Goal: Task Accomplishment & Management: Use online tool/utility

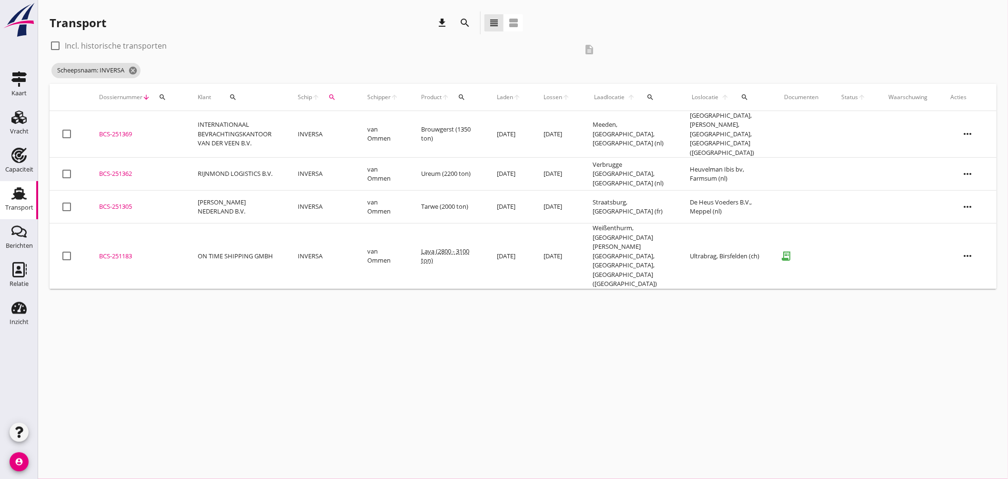
click at [137, 62] on div "Scheepsnaam: INVERSA cancel" at bounding box center [326, 70] width 553 height 19
click at [136, 64] on span "Scheepsnaam: INVERSA cancel" at bounding box center [95, 70] width 89 height 15
click at [133, 67] on icon "cancel" at bounding box center [133, 71] width 10 height 10
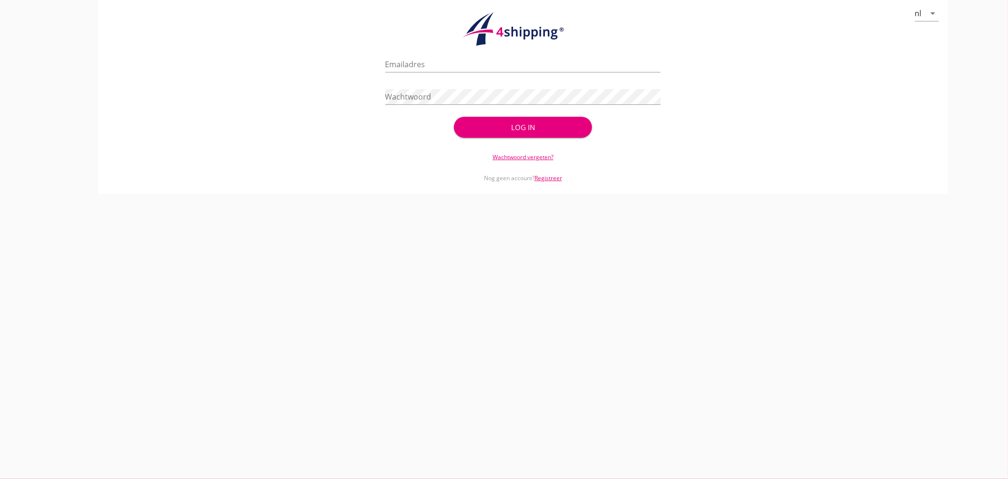
type input "[EMAIL_ADDRESS][DOMAIN_NAME]"
click at [519, 111] on div at bounding box center [524, 111] width 276 height 6
click at [520, 119] on button "Log in" at bounding box center [523, 127] width 138 height 21
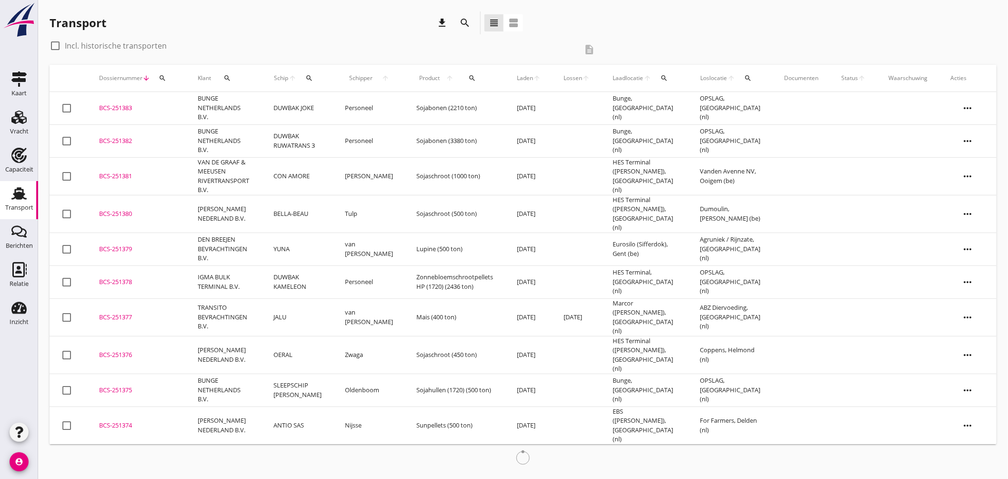
click at [313, 78] on icon "search" at bounding box center [309, 78] width 8 height 8
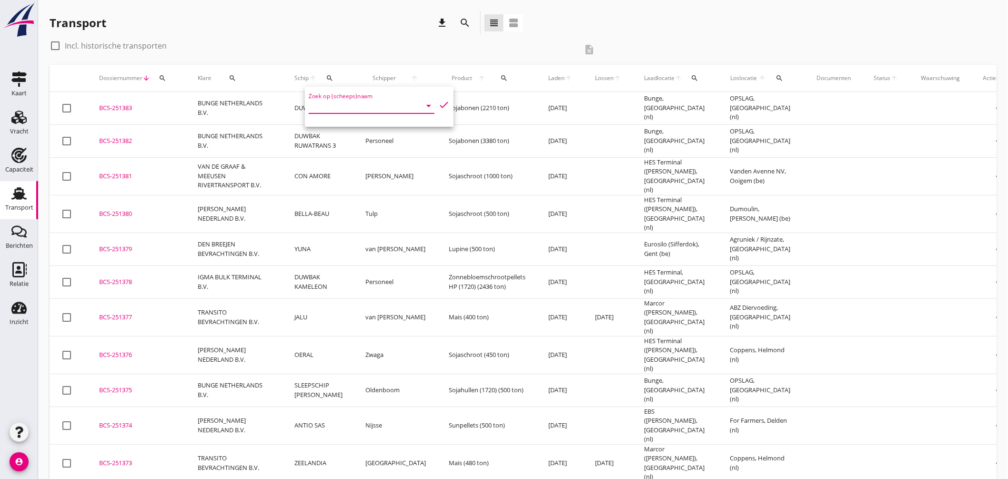
click at [364, 101] on input "Zoek op (scheeps)naam" at bounding box center [358, 105] width 99 height 15
click at [363, 140] on div "YUNA ENI: 03310509 (L:55 x B:7.46)" at bounding box center [388, 129] width 91 height 23
click at [438, 101] on icon "check" at bounding box center [443, 104] width 11 height 11
type input "YUNA"
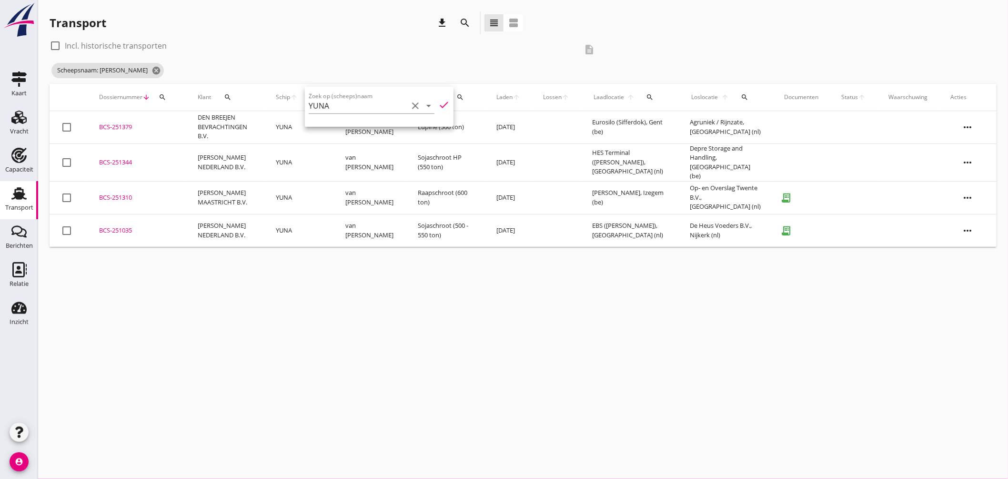
click at [282, 267] on div "cancel You are impersonating another user. Transport download search view_headl…" at bounding box center [523, 239] width 970 height 479
click at [120, 158] on div "BCS-251344" at bounding box center [137, 163] width 76 height 10
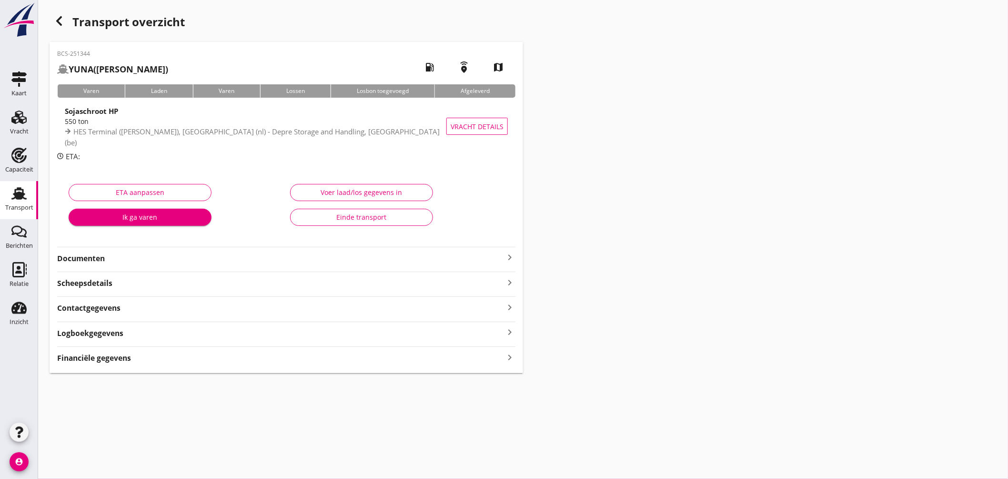
click at [15, 191] on use at bounding box center [18, 193] width 15 height 12
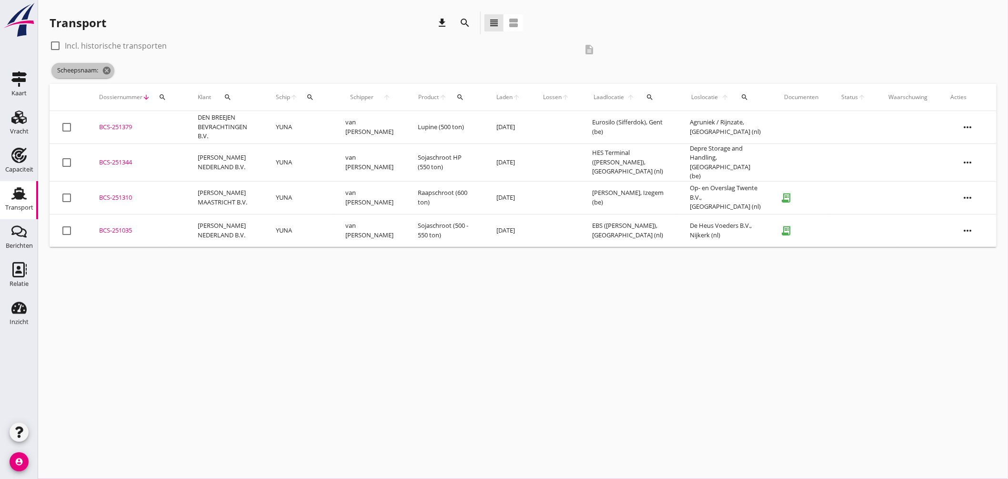
drag, startPoint x: 108, startPoint y: 69, endPoint x: 107, endPoint y: 98, distance: 29.1
click at [108, 70] on icon "cancel" at bounding box center [107, 71] width 10 height 10
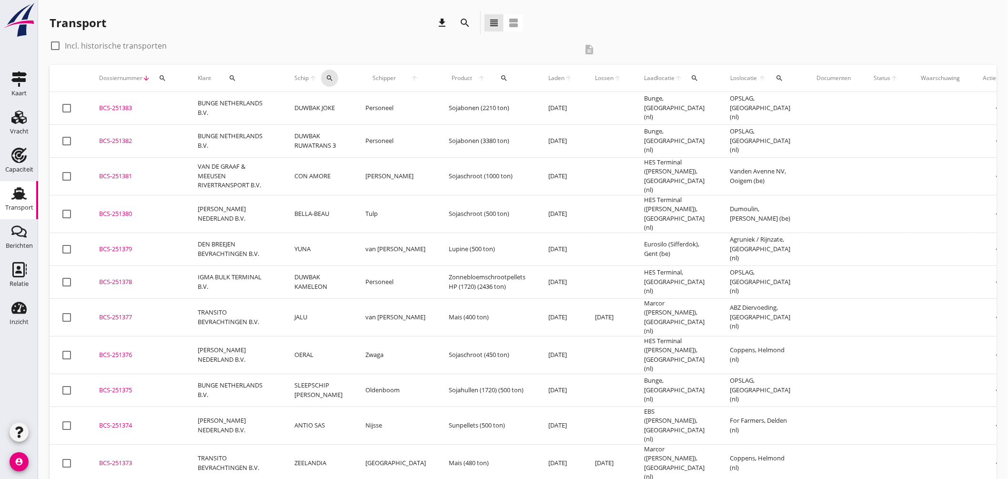
drag, startPoint x: 332, startPoint y: 75, endPoint x: 361, endPoint y: 88, distance: 31.8
click at [332, 75] on icon "search" at bounding box center [330, 78] width 8 height 8
click at [402, 110] on input "Zoek op (scheeps)naam" at bounding box center [374, 105] width 99 height 15
type input "v"
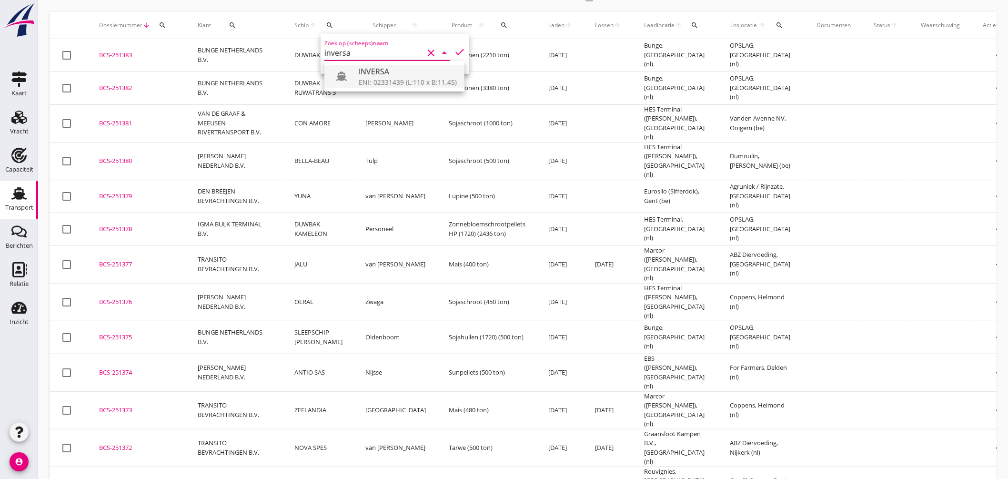
click at [390, 80] on div "ENI: 02331439 (L:110 x B:11.45)" at bounding box center [408, 82] width 98 height 10
click at [455, 48] on icon "check" at bounding box center [459, 51] width 11 height 11
type input "INVERSA"
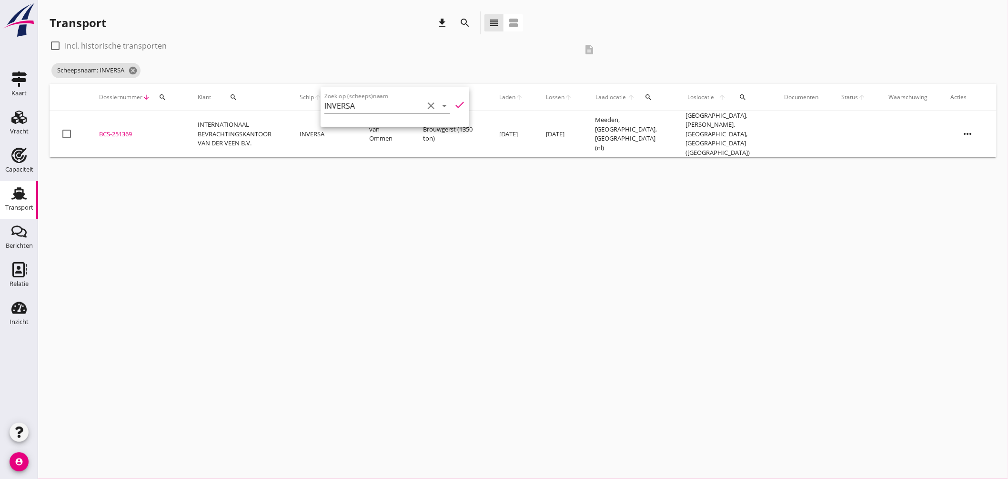
scroll to position [0, 0]
click at [335, 154] on div "Transport download search view_headline view_agenda check_box_outline_blank Inc…" at bounding box center [523, 85] width 970 height 170
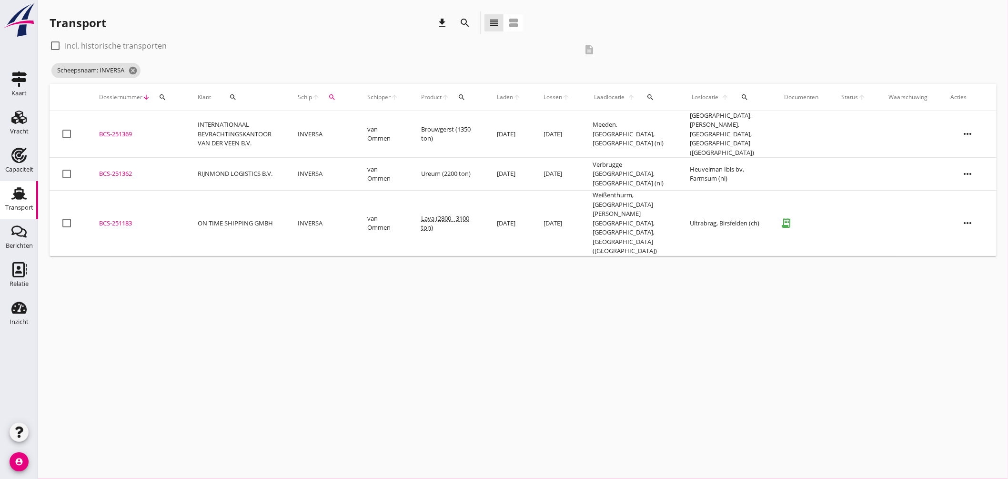
click at [127, 130] on div "BCS-251369" at bounding box center [137, 135] width 76 height 10
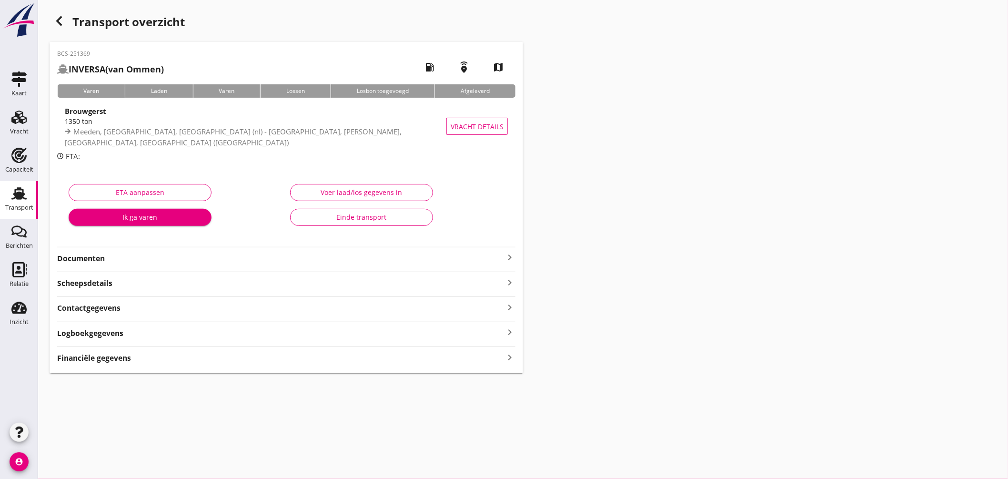
click at [510, 255] on icon "keyboard_arrow_right" at bounding box center [509, 257] width 11 height 11
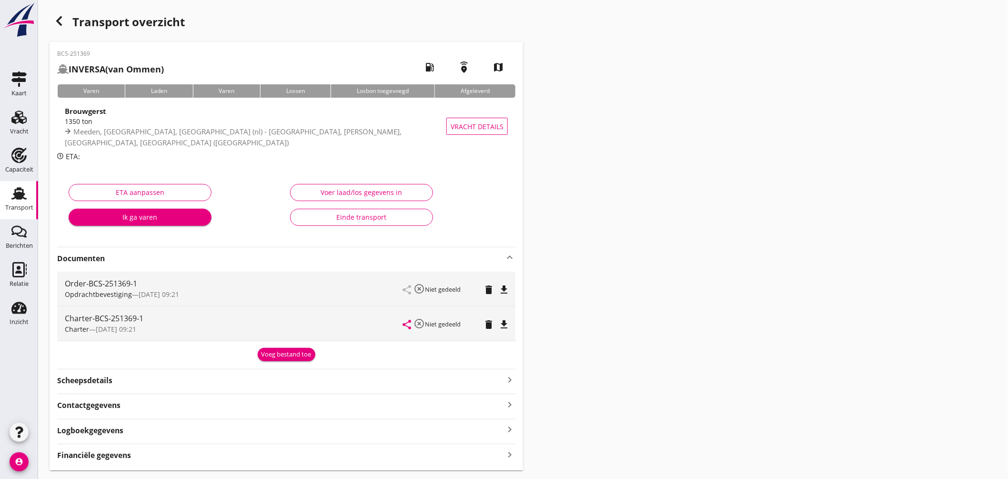
click at [505, 320] on icon "file_download" at bounding box center [503, 324] width 11 height 11
click at [502, 289] on icon "file_download" at bounding box center [503, 289] width 11 height 11
click at [506, 288] on icon "open_in_browser" at bounding box center [503, 289] width 11 height 11
click at [20, 188] on use at bounding box center [18, 193] width 15 height 12
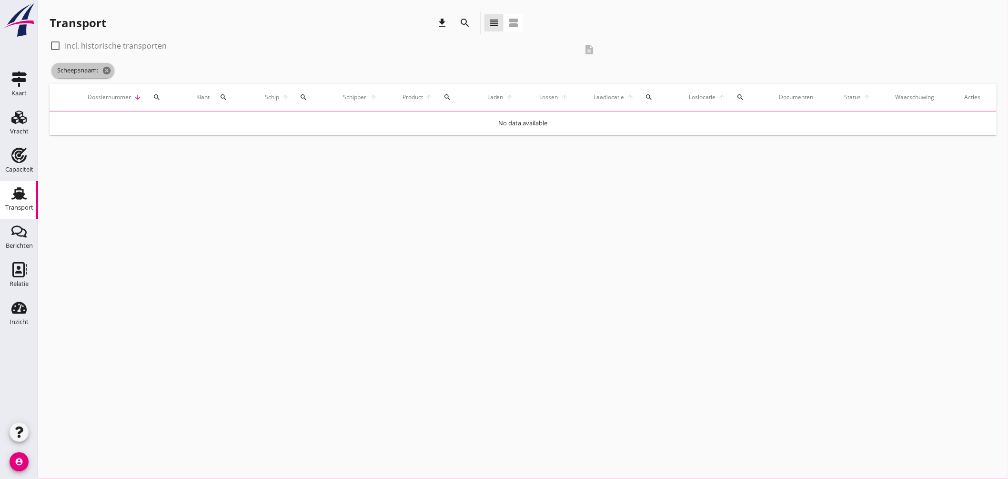
drag, startPoint x: 107, startPoint y: 71, endPoint x: 133, endPoint y: 70, distance: 26.2
click at [108, 71] on icon "cancel" at bounding box center [107, 71] width 10 height 10
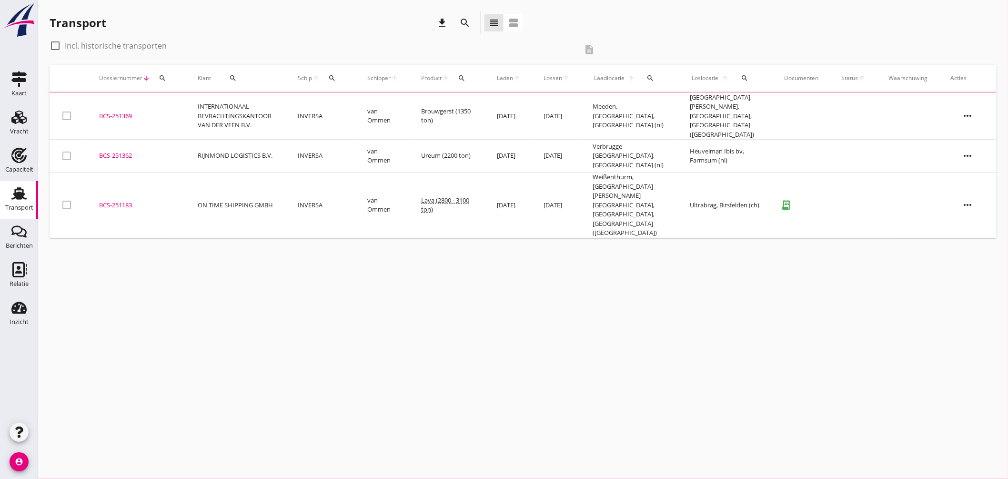
drag, startPoint x: 335, startPoint y: 74, endPoint x: 343, endPoint y: 81, distance: 10.8
click at [335, 74] on icon "search" at bounding box center [332, 78] width 8 height 8
click at [368, 102] on input "Zoek op (scheeps)naam" at bounding box center [382, 105] width 99 height 15
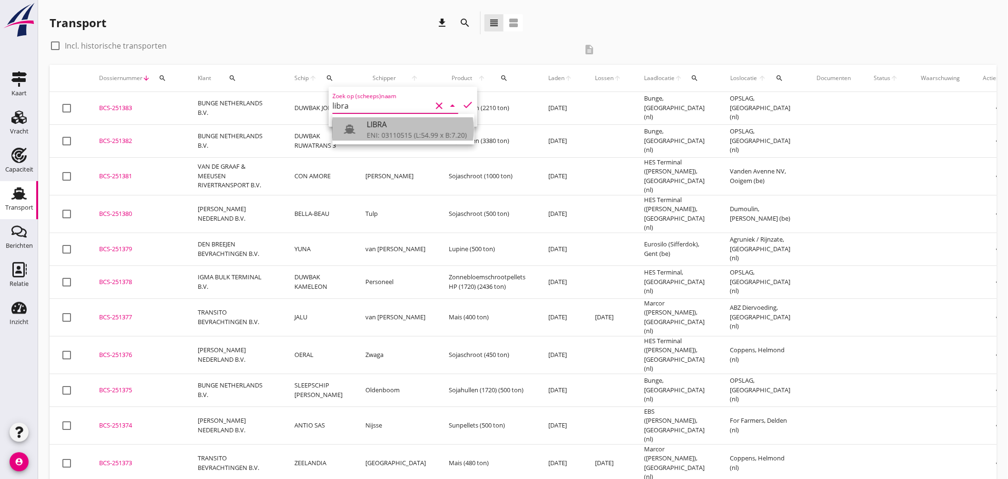
click at [385, 123] on div "LIBRA" at bounding box center [417, 124] width 100 height 11
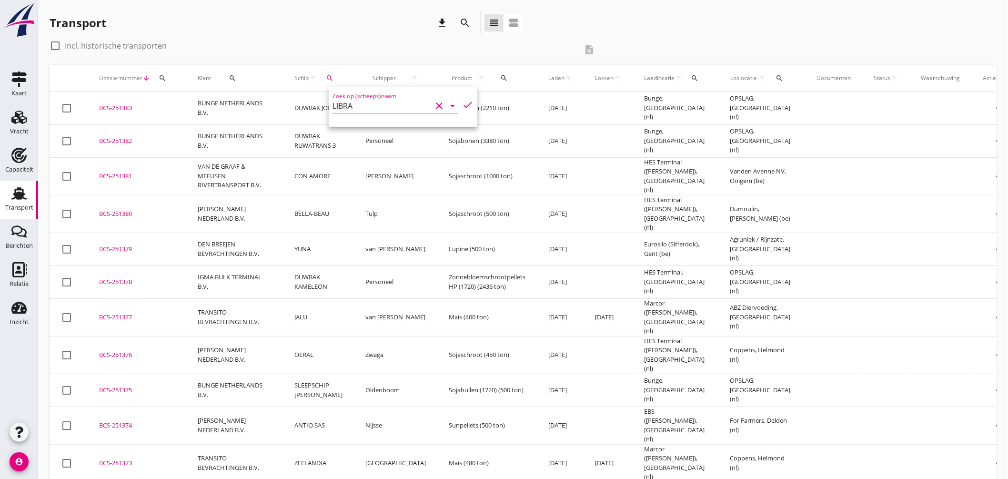
click at [465, 102] on icon "check" at bounding box center [467, 104] width 11 height 11
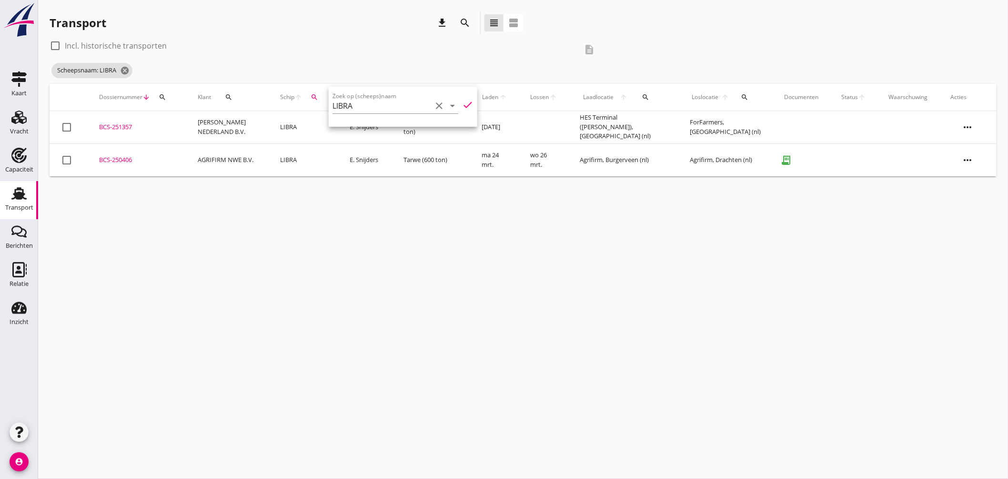
click at [329, 208] on div "cancel You are impersonating another user. Transport download search view_headl…" at bounding box center [523, 239] width 970 height 479
click at [121, 70] on span "Scheepsnaam: LIBRA cancel" at bounding box center [91, 70] width 81 height 15
click at [126, 69] on icon "cancel" at bounding box center [125, 71] width 10 height 10
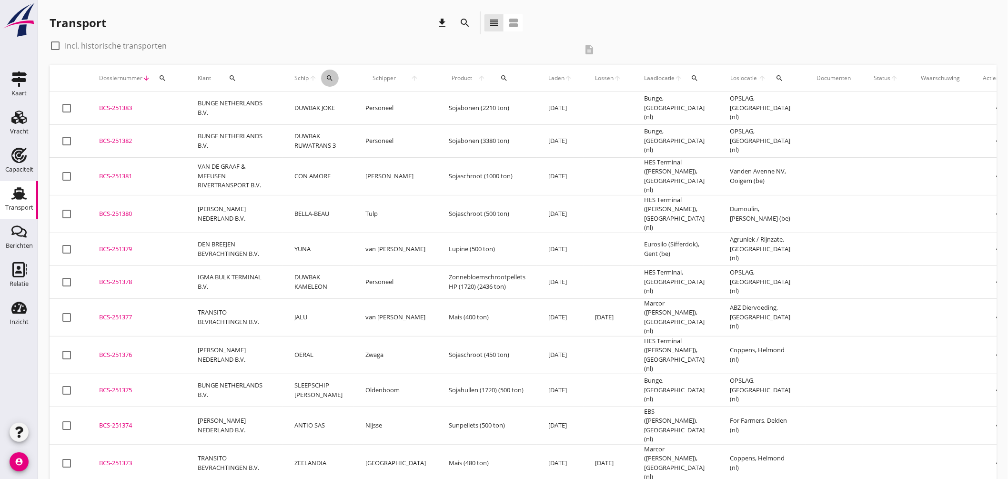
click at [328, 77] on icon "search" at bounding box center [330, 78] width 8 height 8
click at [353, 35] on div "Transport download search view_headline view_agenda" at bounding box center [287, 24] width 474 height 27
click at [332, 78] on icon "search" at bounding box center [330, 78] width 8 height 8
click at [347, 108] on input "Zoek op (scheeps)naam" at bounding box center [374, 105] width 99 height 15
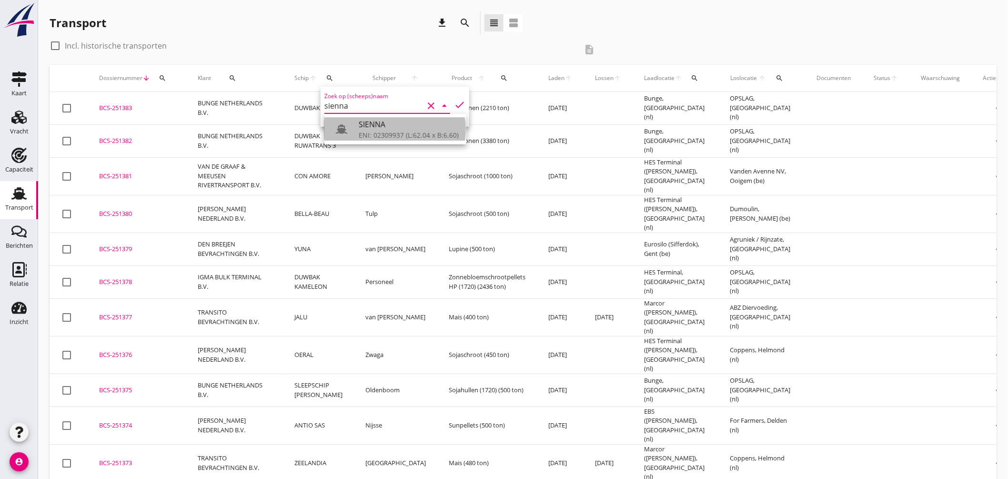
click at [362, 128] on div "SIENNA" at bounding box center [409, 124] width 100 height 11
click at [454, 102] on icon "check" at bounding box center [459, 104] width 11 height 11
type input "SIENNA"
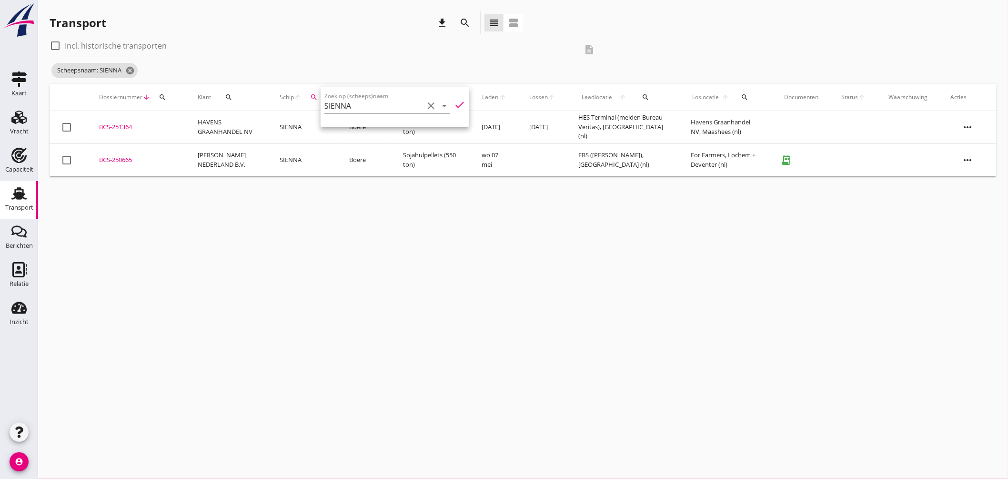
click at [286, 212] on div "cancel You are impersonating another user. Transport download search view_headl…" at bounding box center [523, 239] width 970 height 479
click at [125, 127] on div "BCS-251364" at bounding box center [137, 127] width 76 height 10
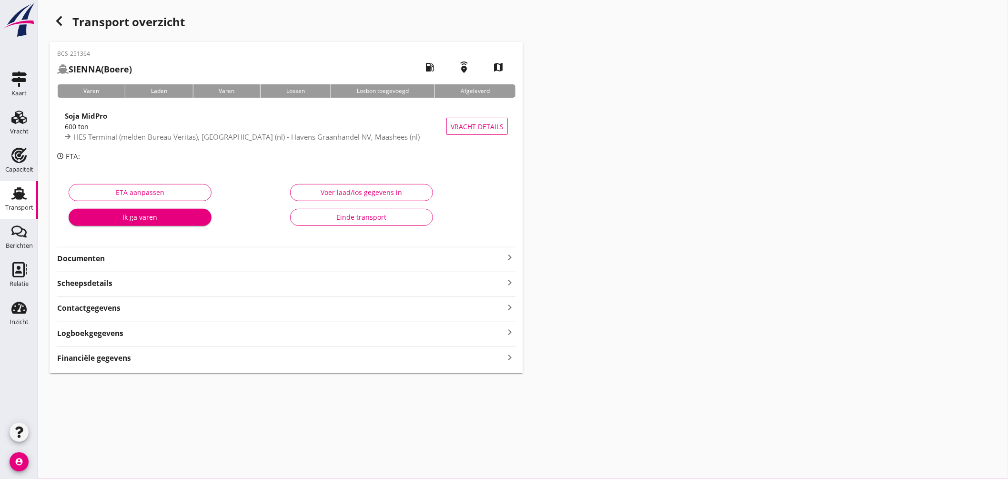
click at [512, 255] on icon "keyboard_arrow_right" at bounding box center [509, 257] width 11 height 11
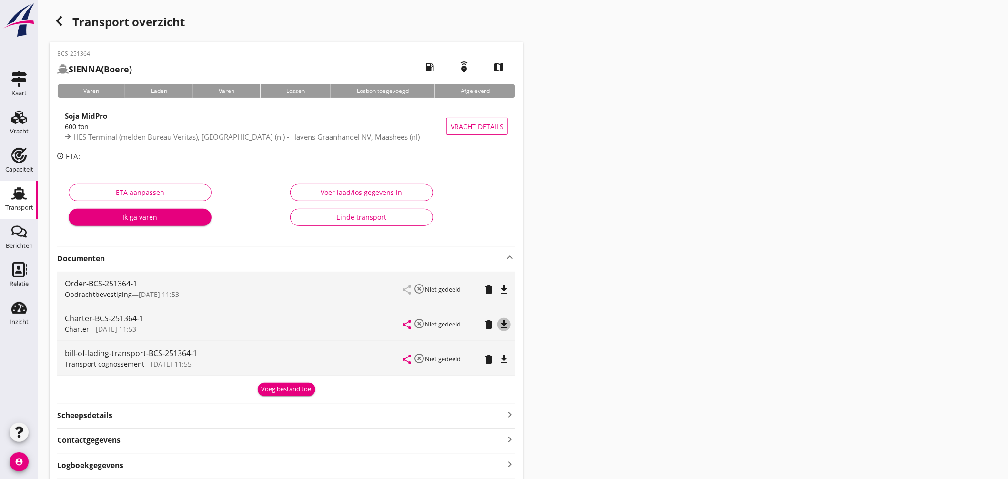
click at [502, 323] on icon "file_download" at bounding box center [503, 324] width 11 height 11
click at [22, 193] on use at bounding box center [18, 193] width 15 height 12
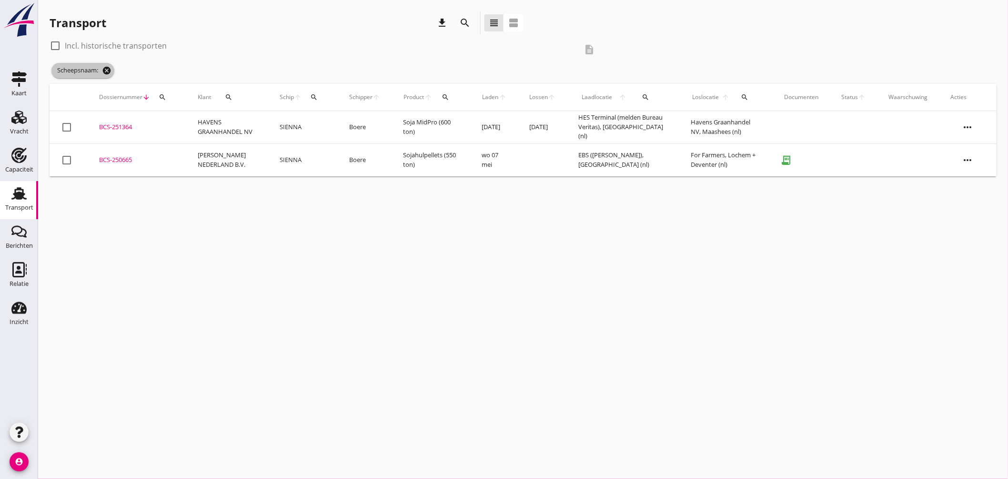
click at [108, 73] on icon "cancel" at bounding box center [107, 71] width 10 height 10
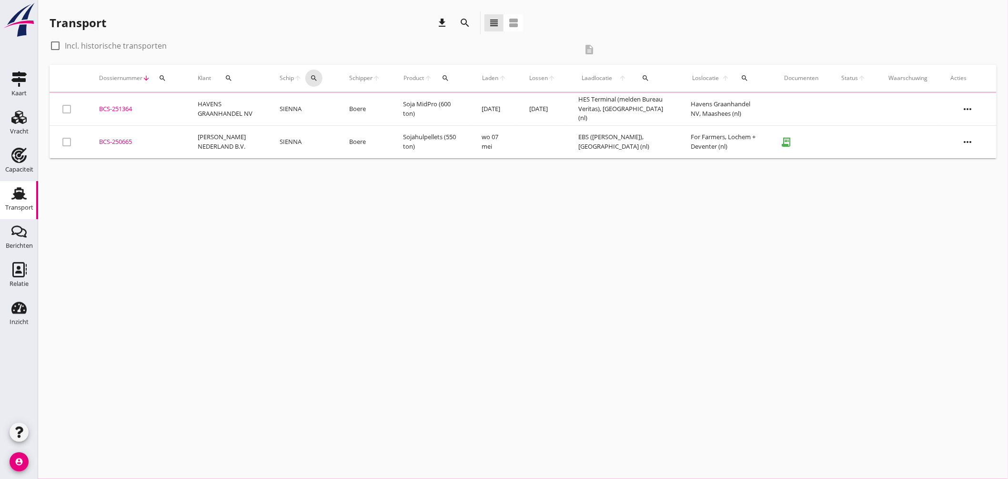
drag, startPoint x: 311, startPoint y: 77, endPoint x: 317, endPoint y: 87, distance: 12.2
click at [311, 77] on icon "search" at bounding box center [314, 78] width 8 height 8
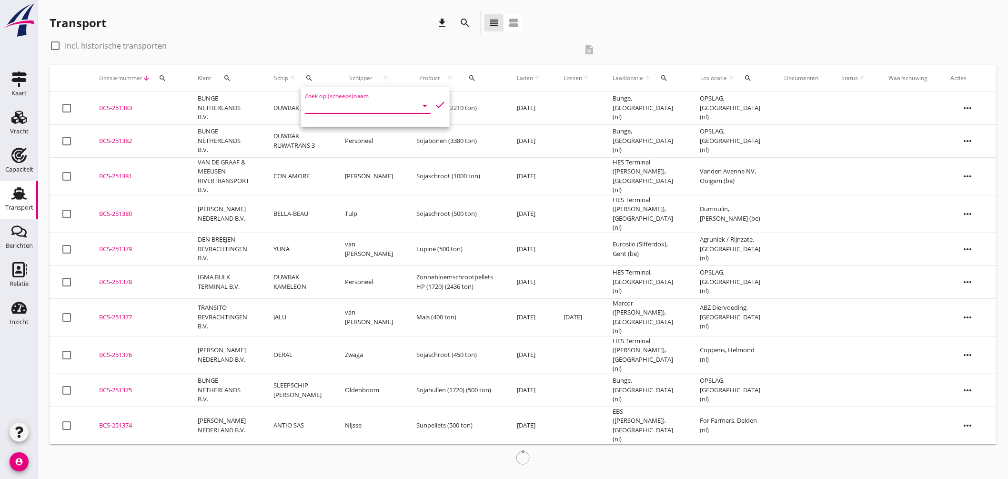
click at [330, 112] on input "Zoek op (scheeps)naam" at bounding box center [354, 105] width 99 height 15
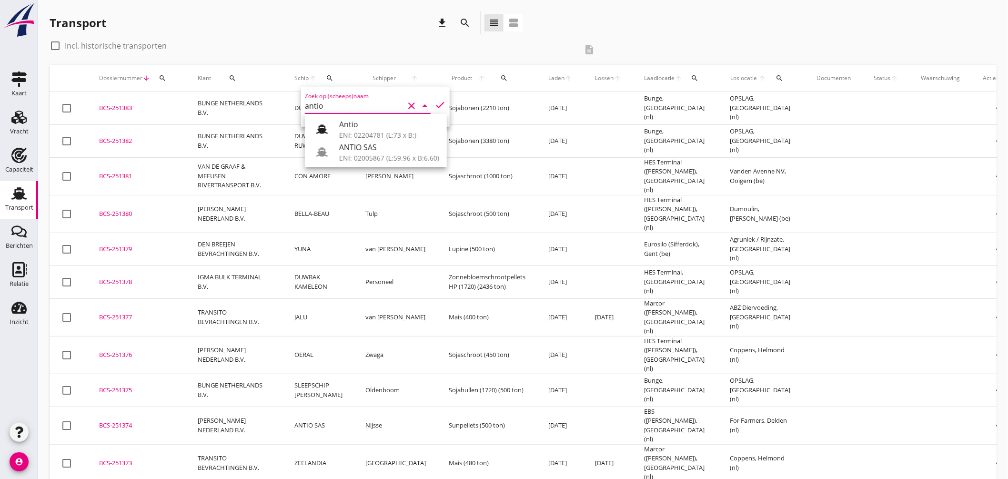
click at [366, 163] on div "Antio ENI: 02204781 (L:73 x B:) ANTIO SAS ENI: 02005867 (L:59.96 x B:6.60)" at bounding box center [376, 140] width 142 height 53
click at [369, 153] on div "ENI: 02005867 (L:59.96 x B:6.60)" at bounding box center [389, 158] width 100 height 10
click at [435, 100] on icon "check" at bounding box center [440, 104] width 11 height 11
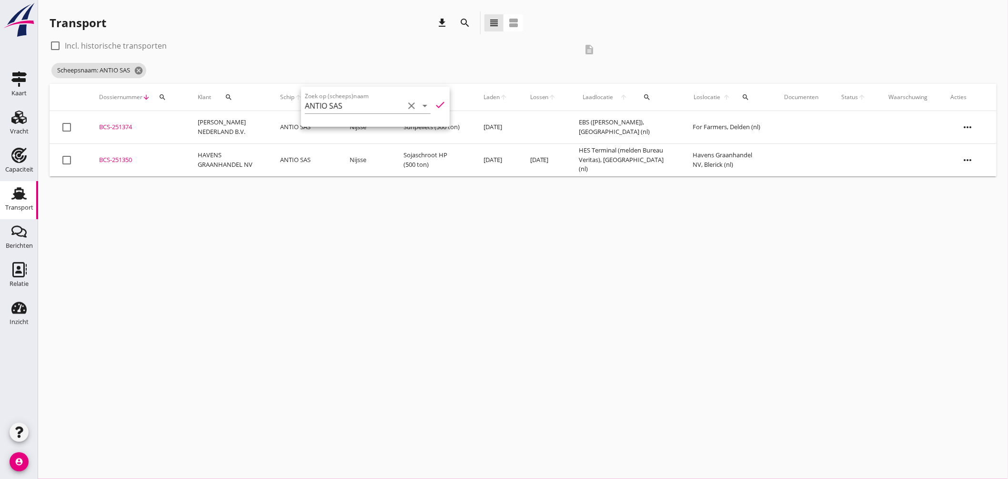
click at [591, 205] on div "cancel You are impersonating another user. Transport download search view_headl…" at bounding box center [523, 239] width 970 height 479
click at [139, 67] on icon "cancel" at bounding box center [139, 71] width 10 height 10
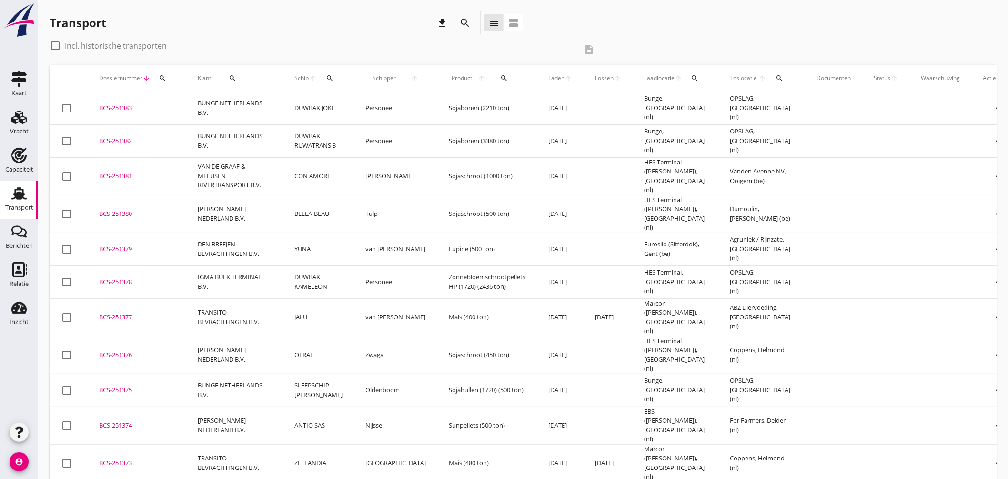
click at [326, 72] on button "search" at bounding box center [330, 78] width 18 height 17
click at [363, 110] on input "Zoek op (scheeps)naam" at bounding box center [374, 105] width 99 height 15
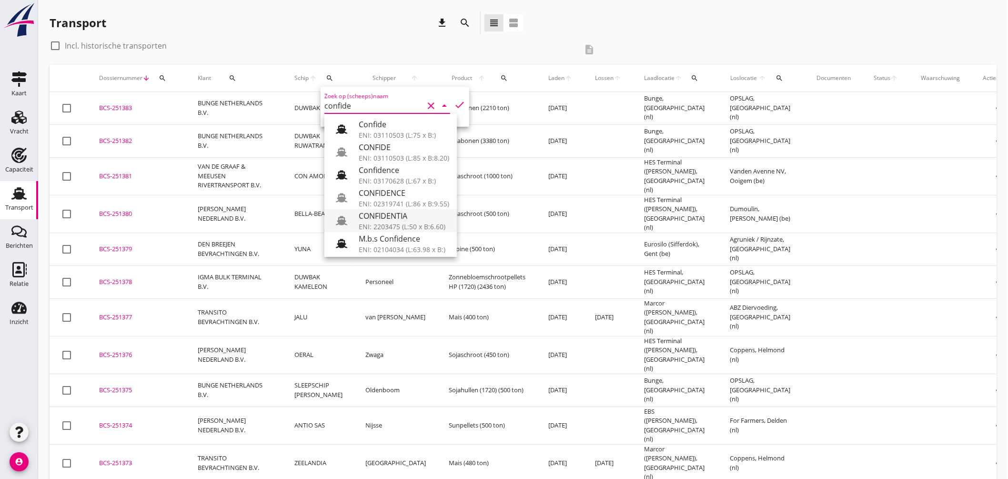
click at [390, 218] on div "CONFIDENTIA" at bounding box center [404, 215] width 91 height 11
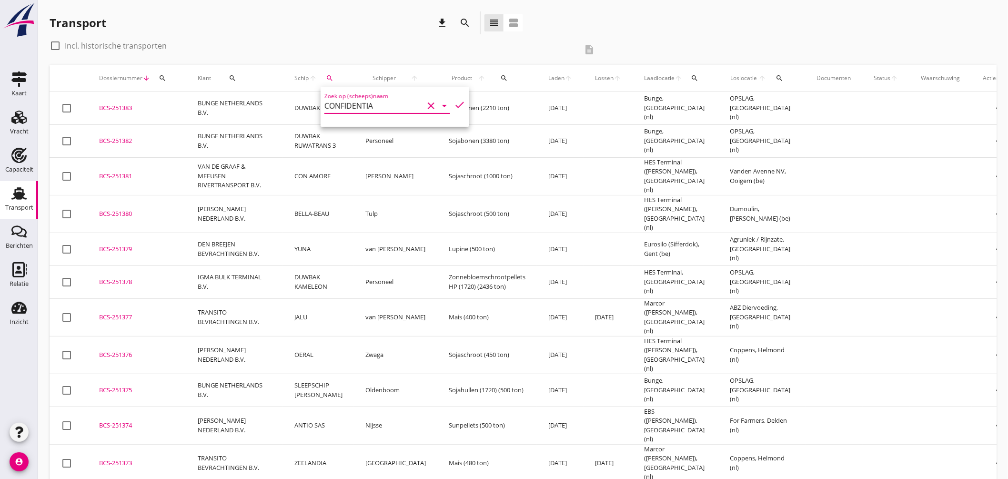
click at [448, 101] on div "Zoek op (scheeps)naam CONFIDENTIA clear arrow_drop_down check" at bounding box center [395, 107] width 149 height 40
click at [454, 102] on icon "check" at bounding box center [459, 104] width 11 height 11
type input "CONFIDENTIA"
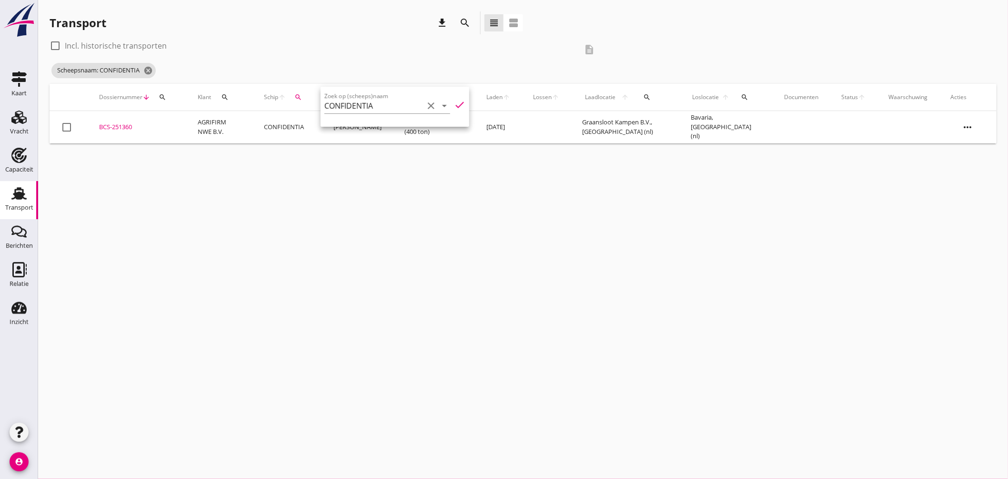
click at [289, 48] on div "check_box_outline_blank Incl. historische transporten" at bounding box center [314, 45] width 528 height 15
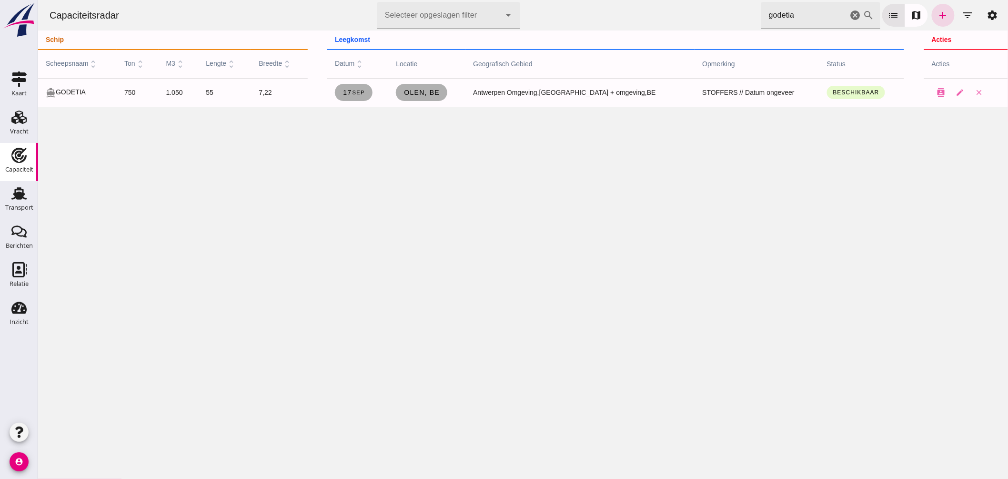
click at [850, 15] on icon "cancel" at bounding box center [855, 15] width 11 height 11
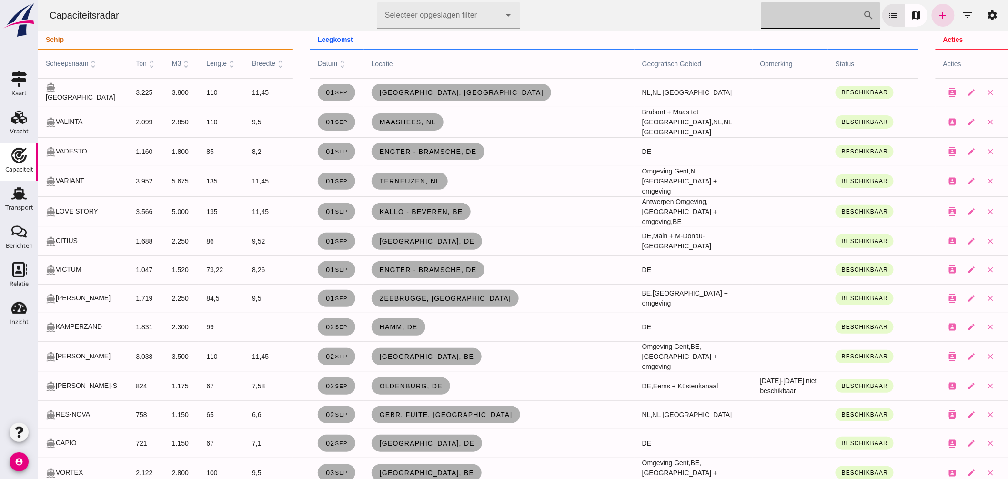
click at [832, 16] on input "Zoek op scheepsnaam" at bounding box center [812, 15] width 102 height 27
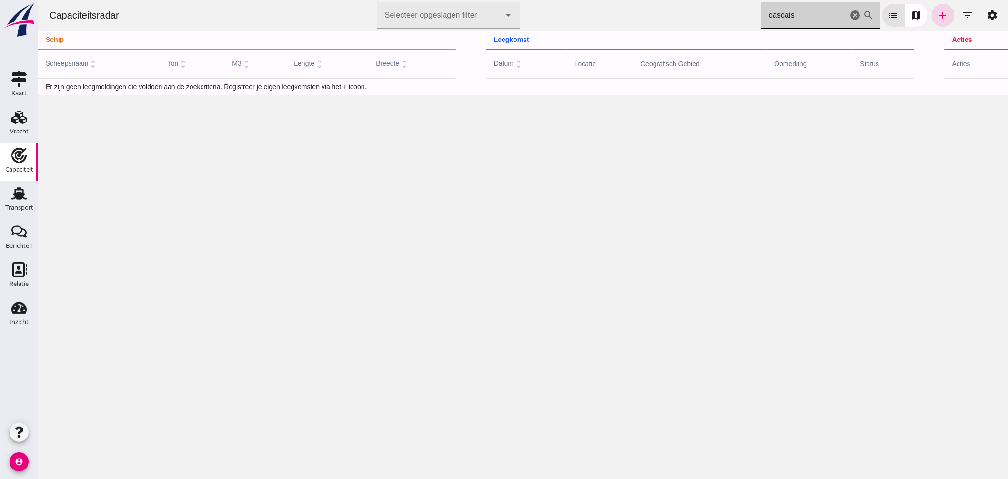
type input "cascais"
click at [850, 13] on icon "cancel" at bounding box center [855, 15] width 11 height 11
click at [937, 13] on icon "add" at bounding box center [942, 15] width 11 height 11
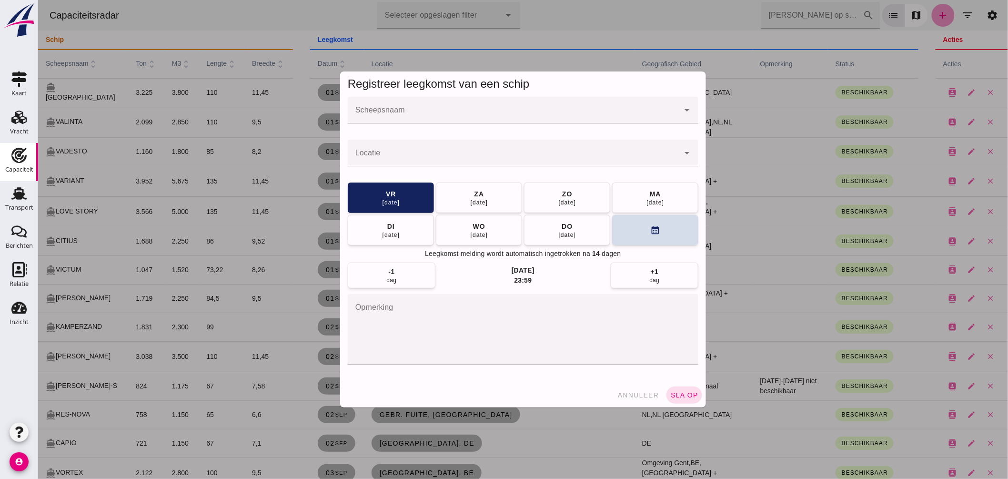
click at [937, 11] on div at bounding box center [523, 239] width 970 height 479
click at [416, 111] on input "Scheepsnaam" at bounding box center [513, 114] width 332 height 11
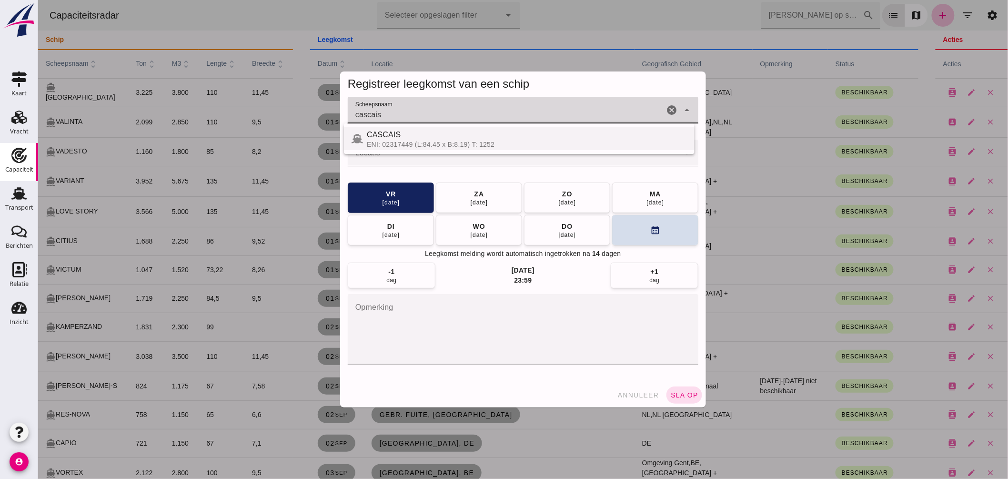
click at [414, 141] on div "ENI: 02317449 (L:84.45 x B:8.19) T: 1252" at bounding box center [526, 145] width 320 height 8
type input "CASCAIS"
click at [212, 265] on div at bounding box center [523, 239] width 970 height 479
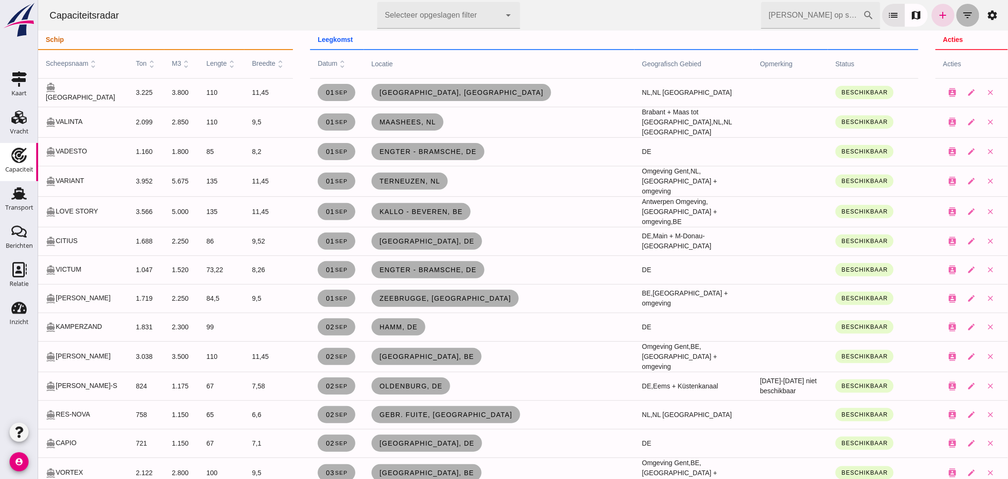
click at [962, 13] on icon "filter_list" at bounding box center [967, 15] width 11 height 11
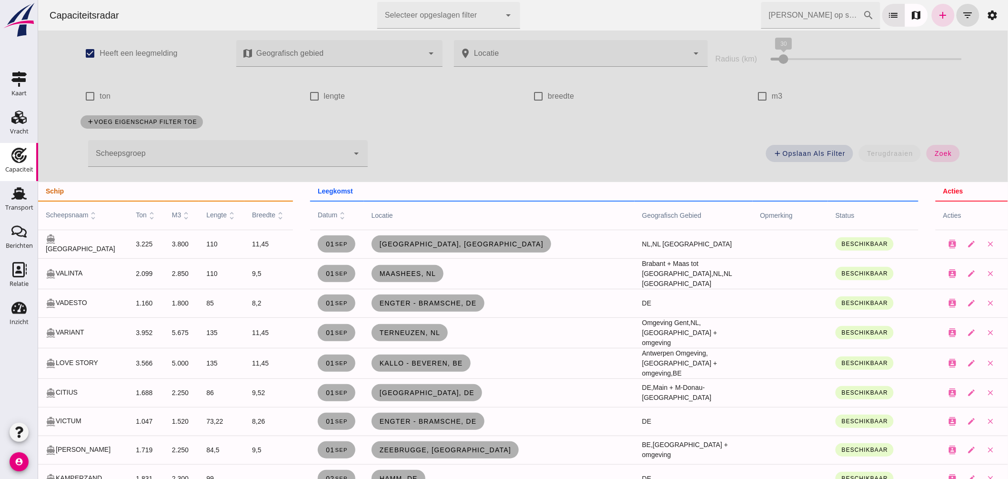
click at [301, 148] on div at bounding box center [218, 153] width 261 height 27
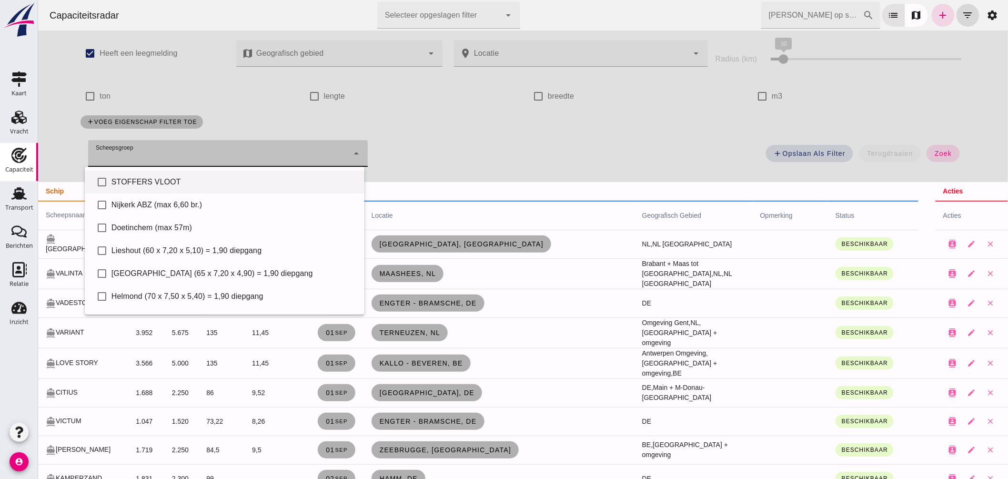
click at [197, 185] on div "STOFFERS VLOOT" at bounding box center [233, 181] width 245 height 11
type input "STOFFERS VLOOT"
checkbox input "true"
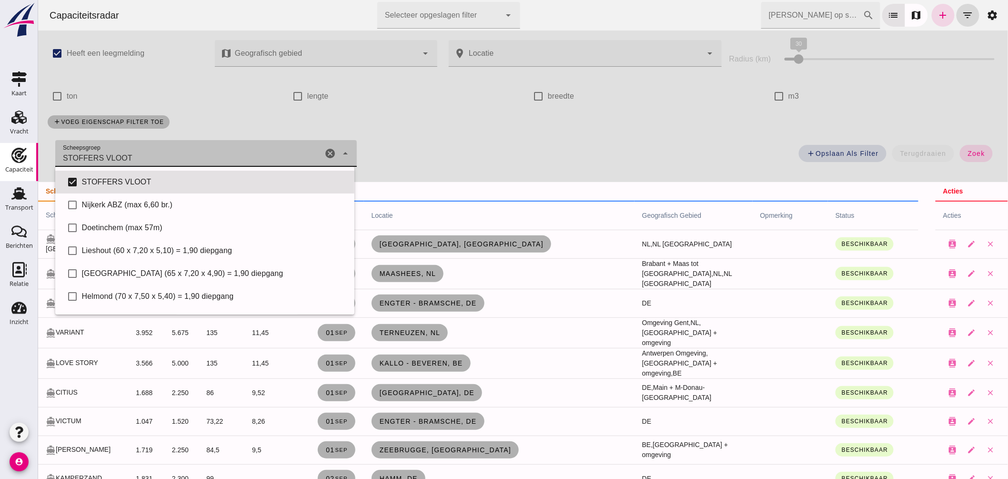
drag, startPoint x: 966, startPoint y: 153, endPoint x: 403, endPoint y: 182, distance: 564.0
click at [967, 153] on span "zoek" at bounding box center [976, 154] width 18 height 8
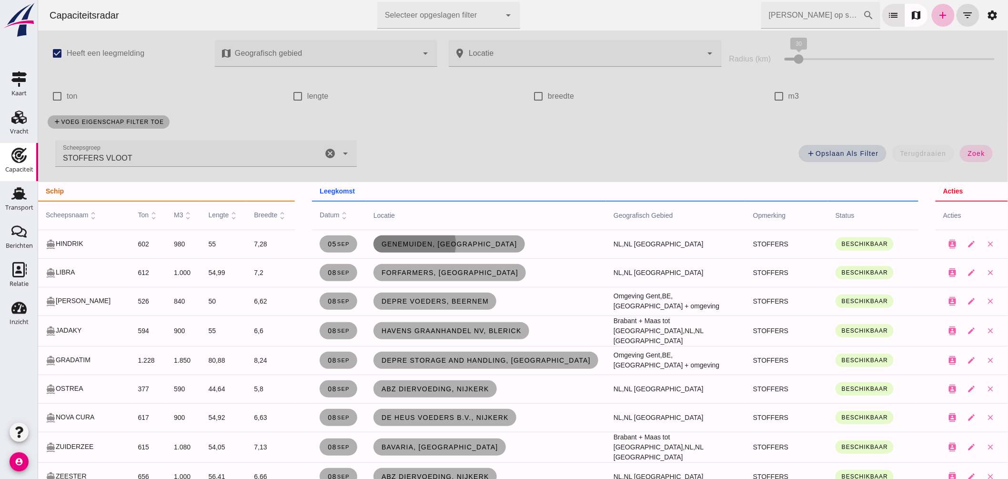
click at [393, 246] on span "Genemuiden, nl" at bounding box center [449, 244] width 136 height 8
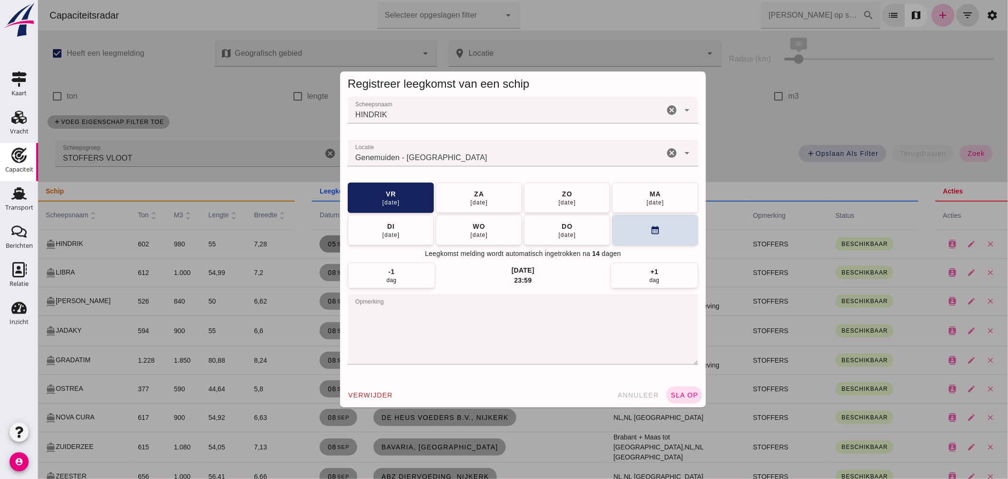
click at [470, 156] on input "Locatie" at bounding box center [505, 157] width 316 height 11
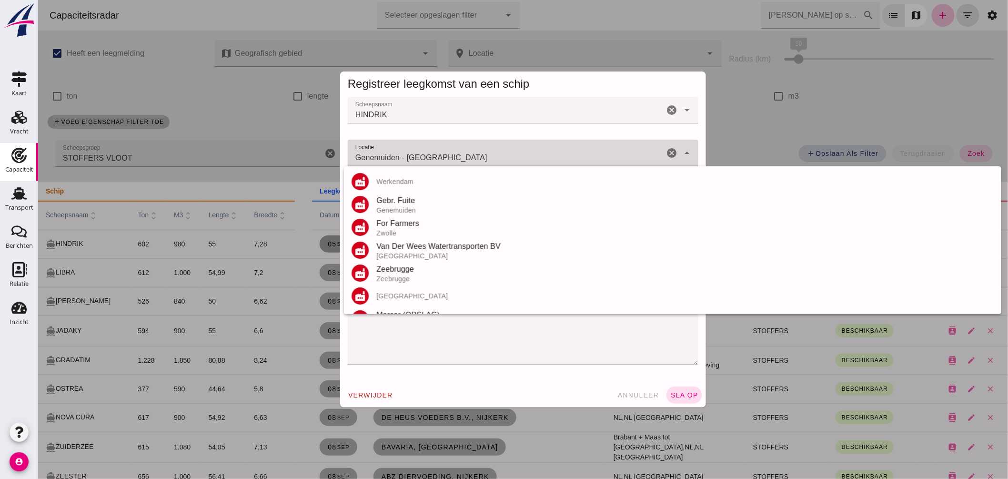
click at [470, 156] on input "Genemuiden - Overijssel" at bounding box center [505, 157] width 316 height 11
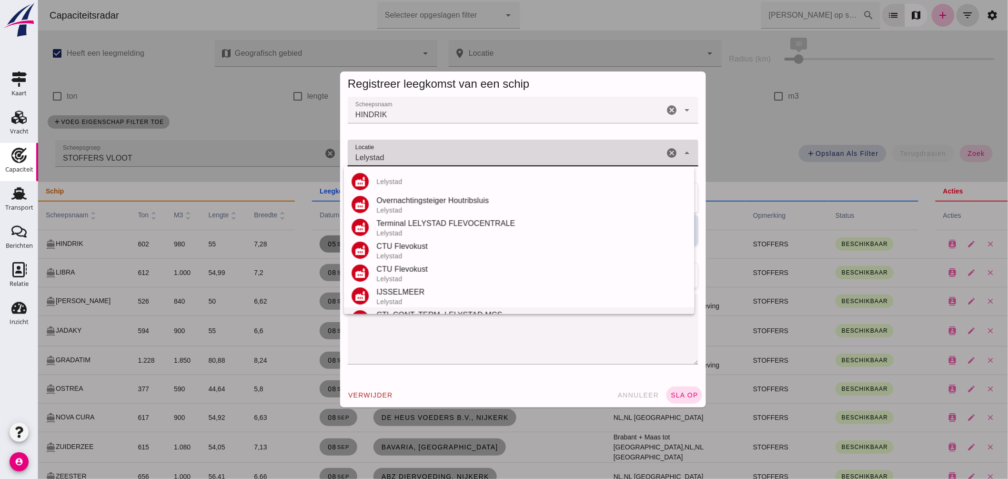
scroll to position [88, 0]
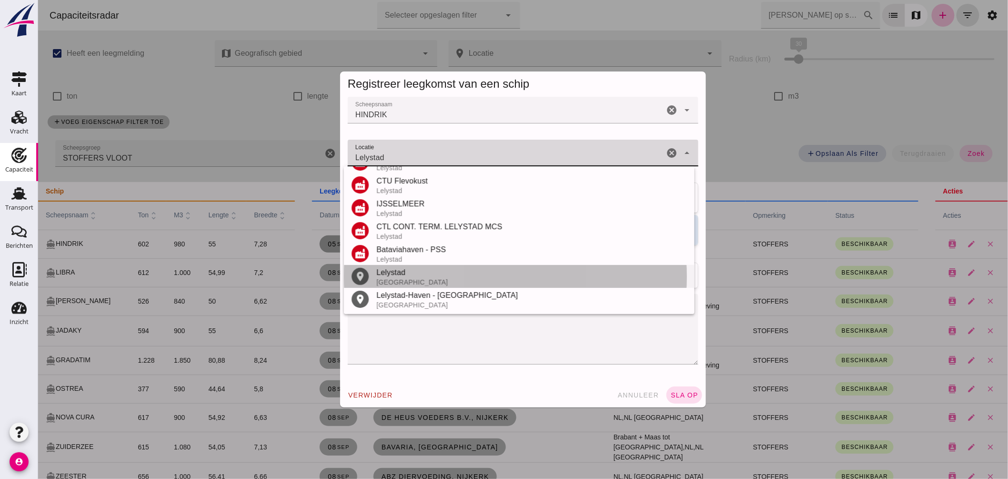
click at [412, 269] on div "Lelystad" at bounding box center [531, 272] width 311 height 11
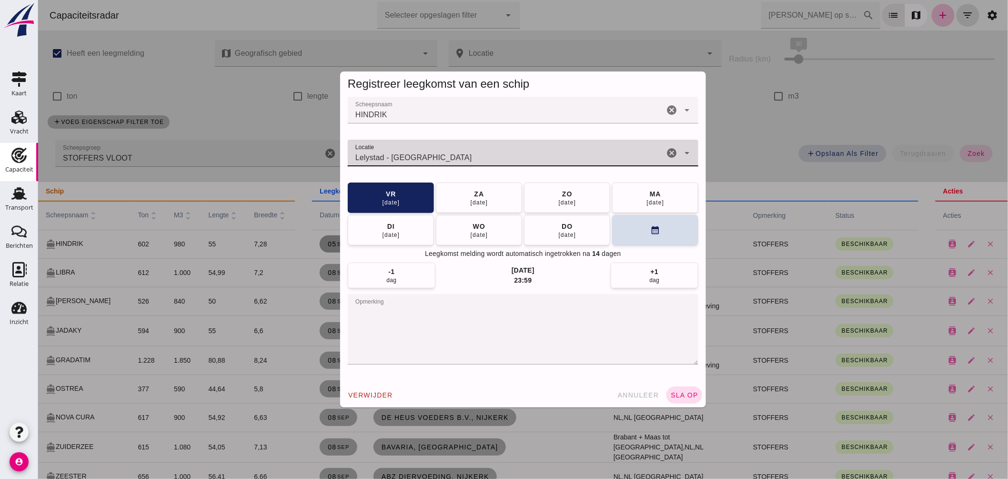
type input "Lelystad - Flevoland"
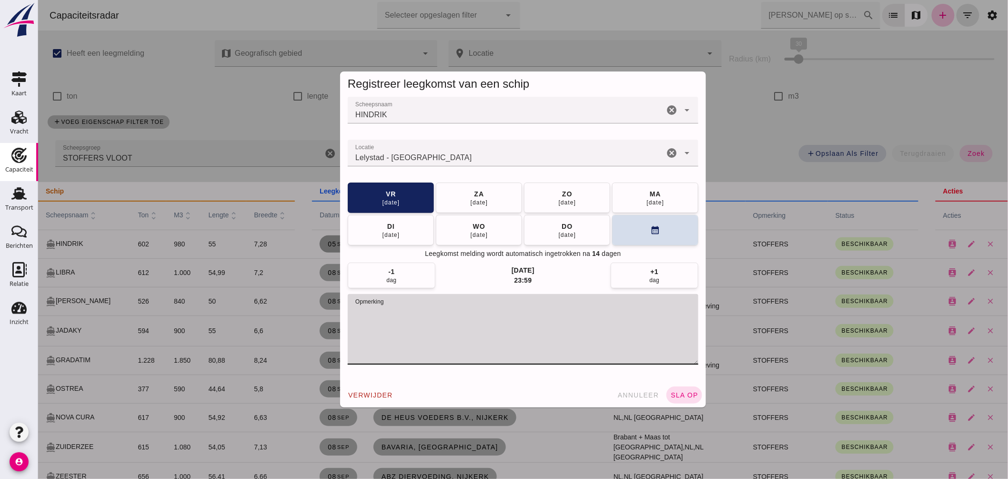
click at [417, 306] on textarea "opmerking" at bounding box center [522, 329] width 351 height 71
type textarea "STOFFERS // = LEEG"
click at [682, 394] on span "sla op" at bounding box center [684, 395] width 28 height 8
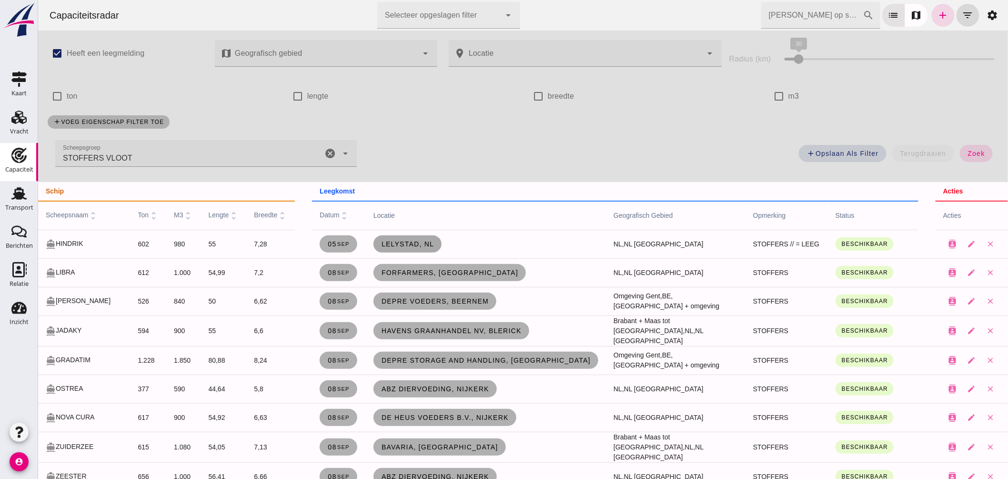
click at [406, 242] on span "Lelystad, nl" at bounding box center [407, 244] width 53 height 8
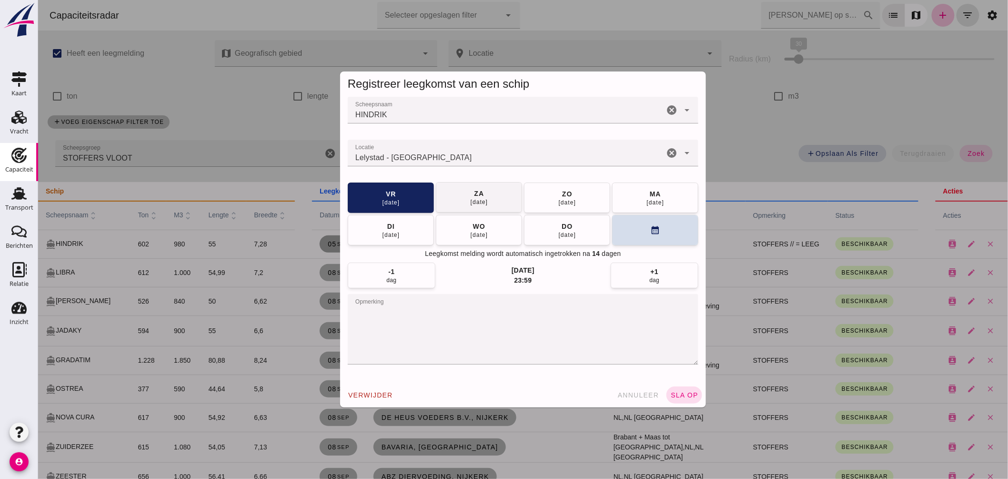
click at [476, 197] on div "za" at bounding box center [479, 194] width 10 height 10
click at [585, 191] on button "ma 08 sep" at bounding box center [567, 197] width 86 height 30
click at [688, 396] on span "sla op" at bounding box center [684, 395] width 28 height 8
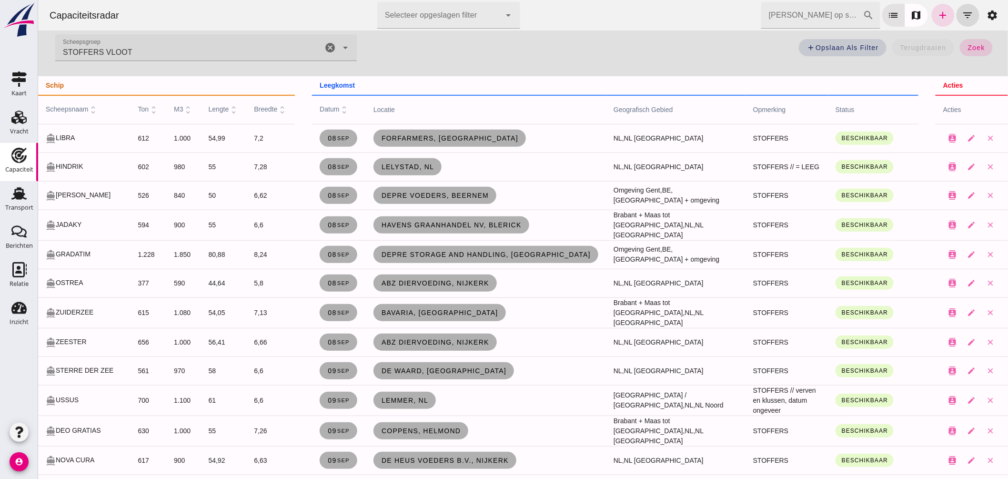
scroll to position [159, 0]
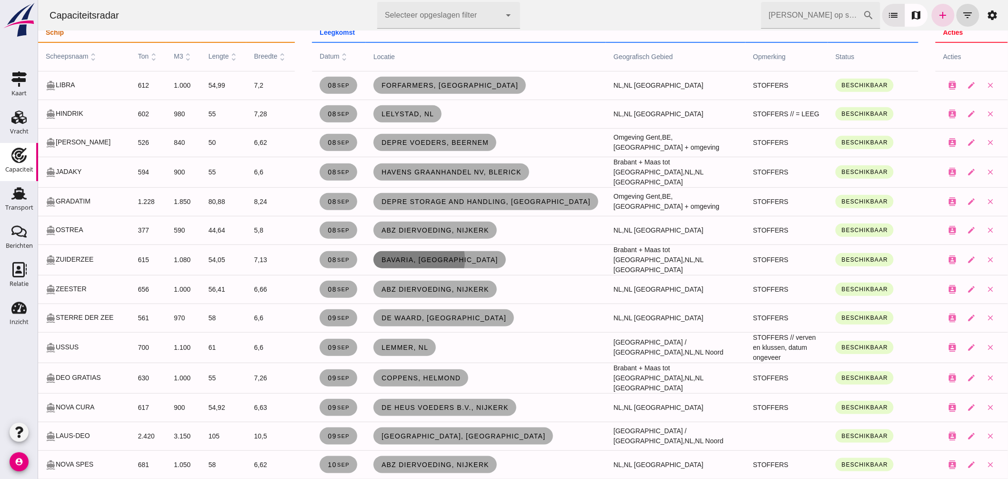
click at [392, 256] on span "Bavaria, Lieshout" at bounding box center [439, 260] width 117 height 8
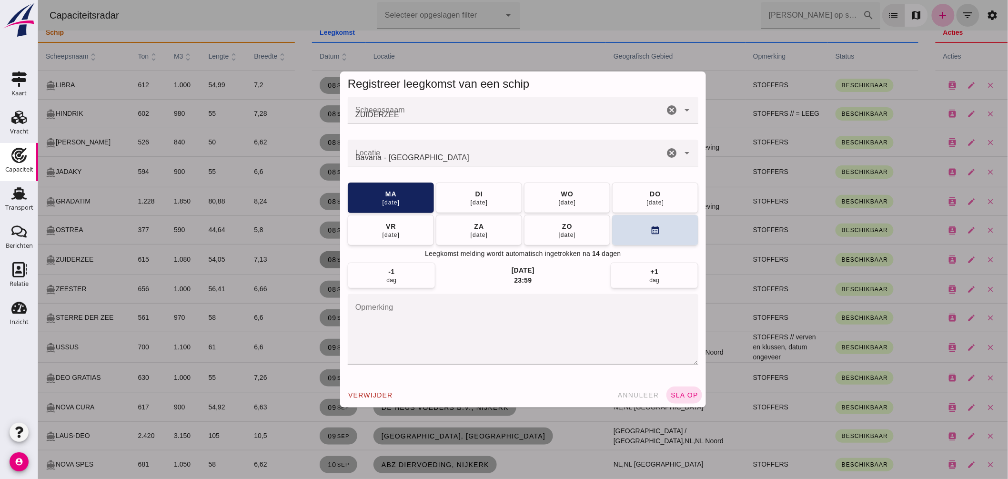
scroll to position [0, 0]
click at [630, 392] on span "annuleer" at bounding box center [638, 395] width 42 height 8
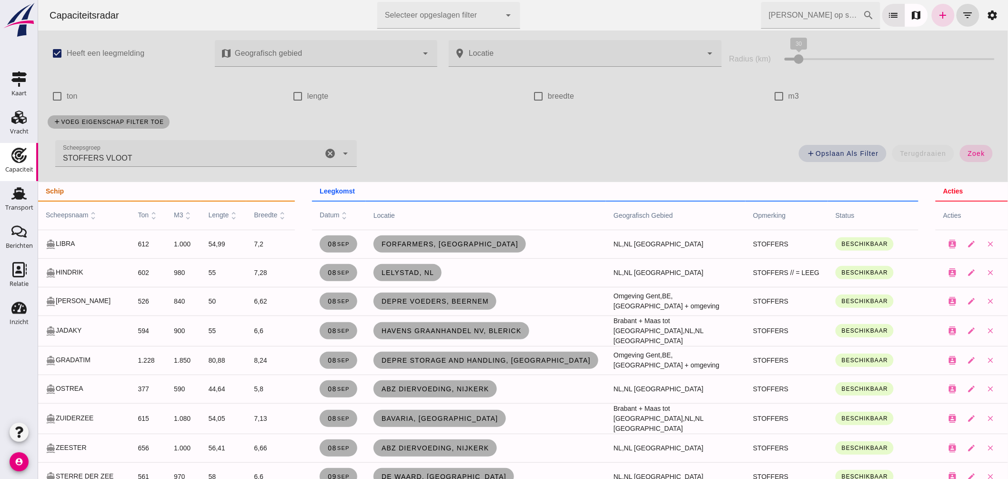
scroll to position [159, 0]
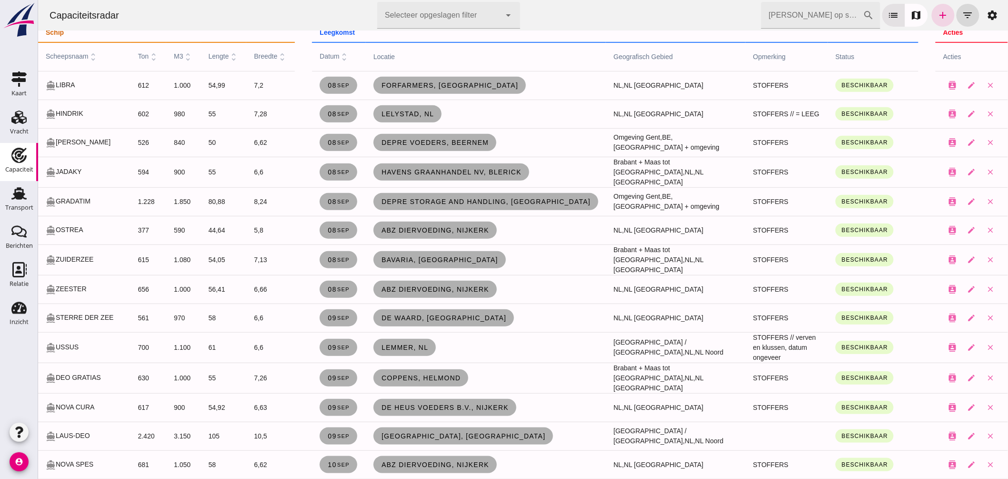
click at [829, 8] on input "Zoek op scheepsnaam" at bounding box center [812, 15] width 102 height 27
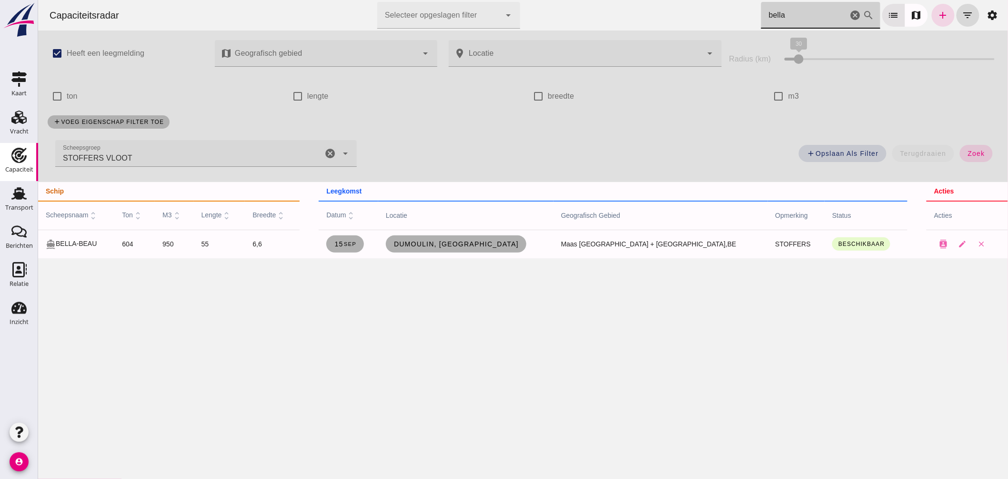
scroll to position [0, 0]
click at [326, 151] on icon "cancel" at bounding box center [329, 153] width 11 height 11
type input "bella"
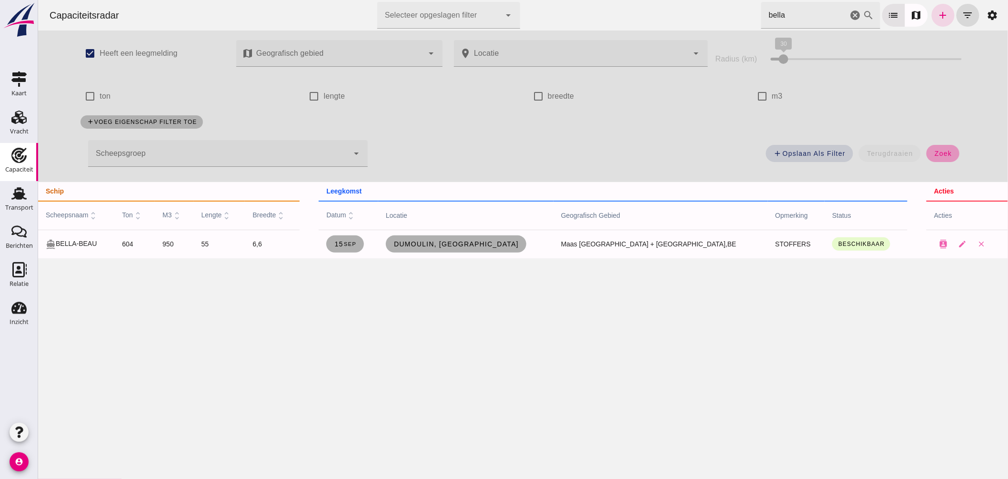
drag, startPoint x: 941, startPoint y: 153, endPoint x: 733, endPoint y: 11, distance: 251.7
click at [942, 153] on span "zoek" at bounding box center [943, 154] width 18 height 8
